Goal: Find specific page/section: Find specific page/section

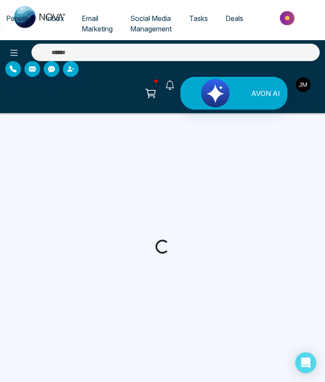
select select "*"
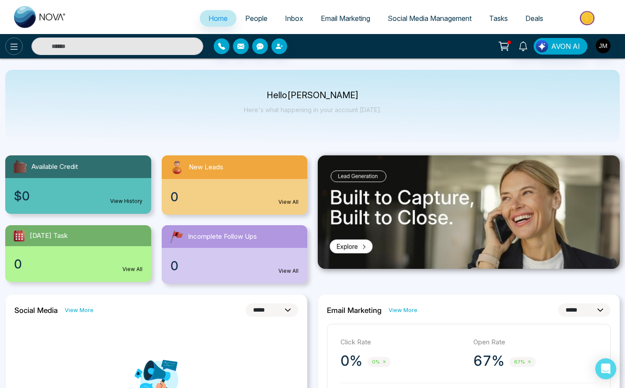
click at [14, 48] on icon at bounding box center [14, 46] width 10 height 10
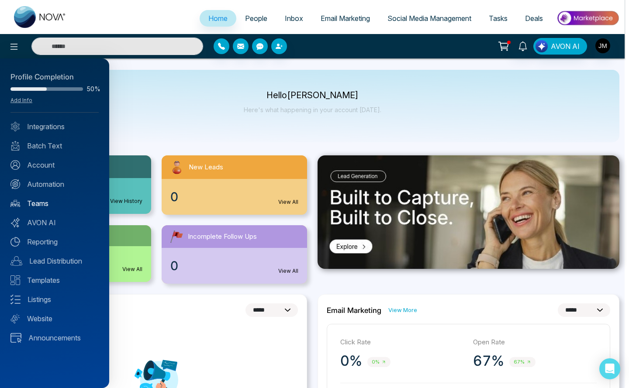
click at [40, 206] on link "Teams" at bounding box center [54, 203] width 88 height 10
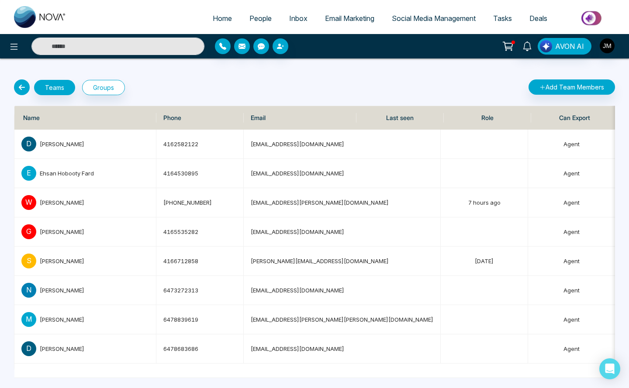
select select "*"
